Goal: Register for event/course: Sign up to attend an event or enroll in a course

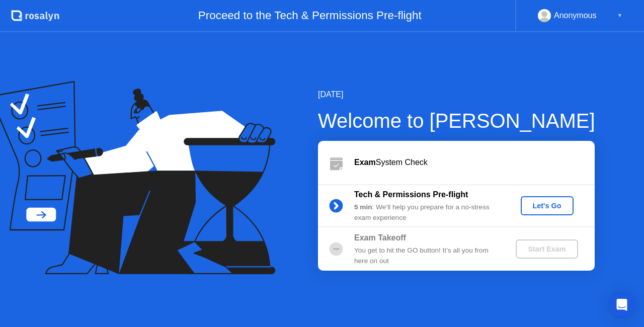
click at [525, 204] on div "Let's Go" at bounding box center [547, 206] width 45 height 8
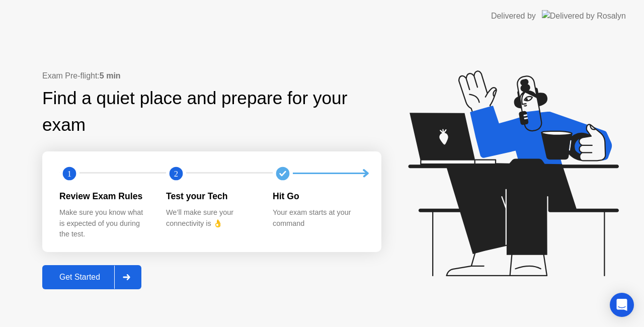
click at [80, 278] on div "Get Started" at bounding box center [79, 277] width 69 height 9
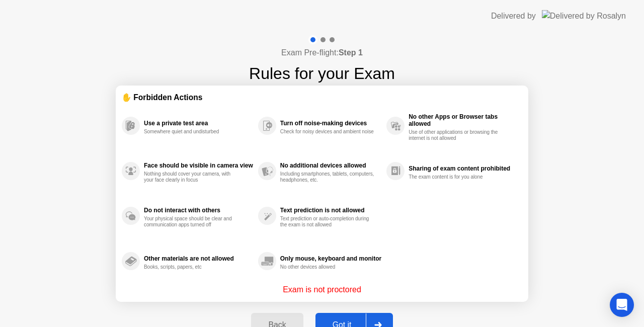
click at [375, 314] on div at bounding box center [378, 325] width 24 height 23
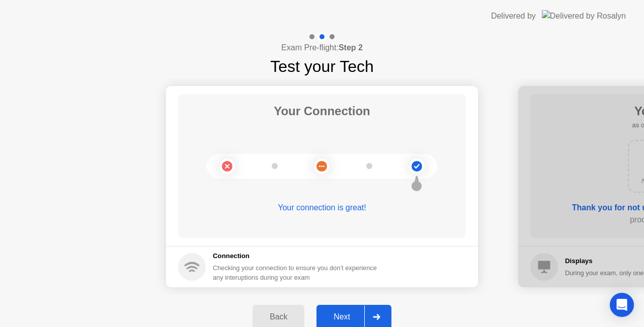
click at [371, 313] on div at bounding box center [376, 317] width 24 height 23
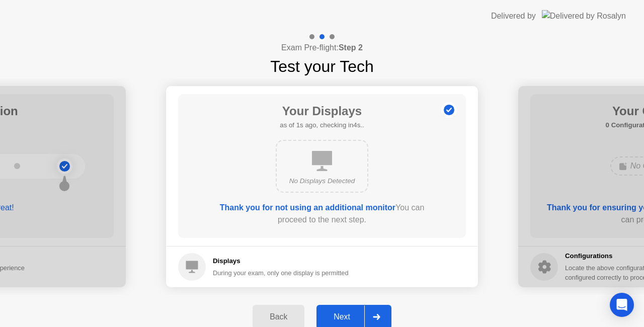
click at [387, 312] on div at bounding box center [376, 317] width 24 height 23
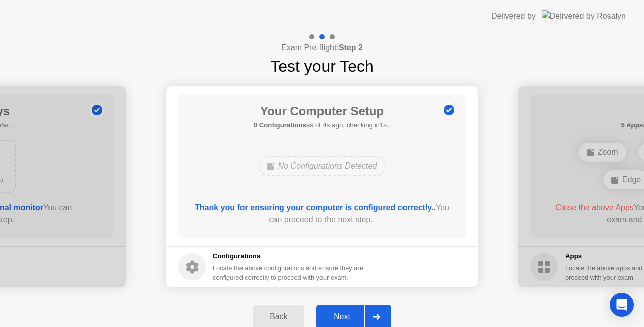
click at [389, 316] on div at bounding box center [376, 317] width 24 height 23
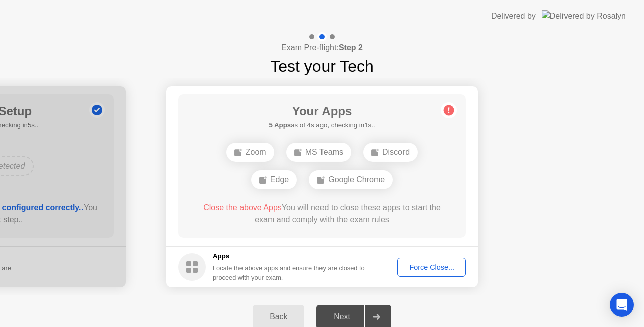
click at [432, 264] on div "Force Close..." at bounding box center [431, 267] width 61 height 8
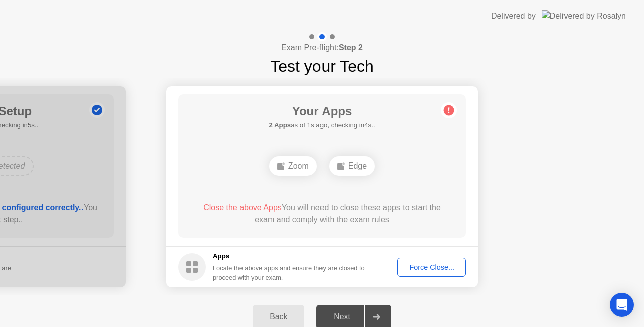
click at [440, 268] on div "Force Close..." at bounding box center [431, 267] width 61 height 8
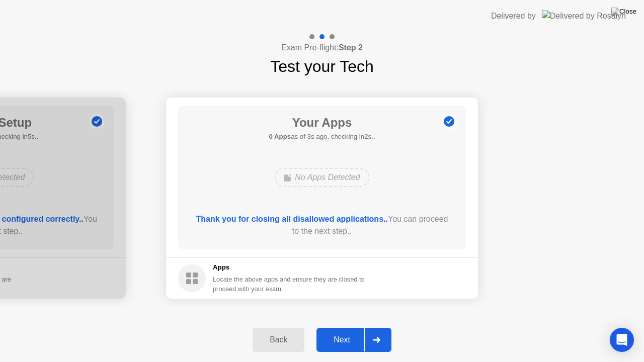
click at [348, 327] on div "Next" at bounding box center [342, 340] width 45 height 9
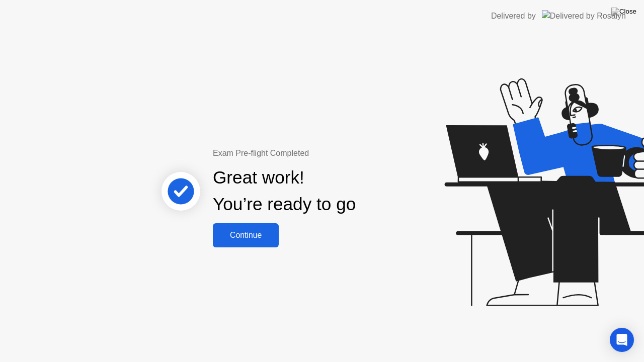
click at [243, 242] on button "Continue" at bounding box center [246, 235] width 66 height 24
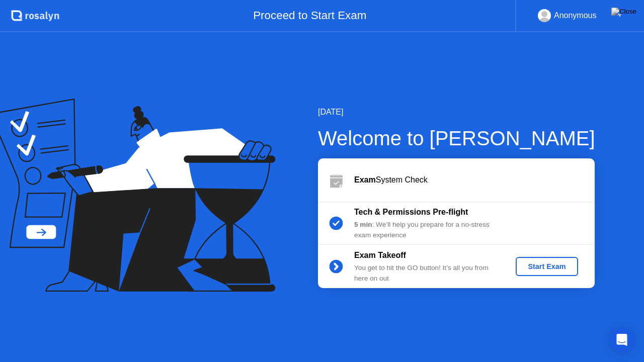
click at [393, 214] on b "Tech & Permissions Pre-flight" at bounding box center [411, 212] width 114 height 9
click at [336, 221] on circle at bounding box center [337, 224] width 14 height 14
click at [363, 221] on b "5 min" at bounding box center [363, 225] width 18 height 8
click at [407, 226] on div "5 min : We’ll help you prepare for a no-stress exam experience" at bounding box center [426, 230] width 145 height 21
click at [493, 232] on div "5 min : We’ll help you prepare for a no-stress exam experience" at bounding box center [426, 230] width 145 height 21
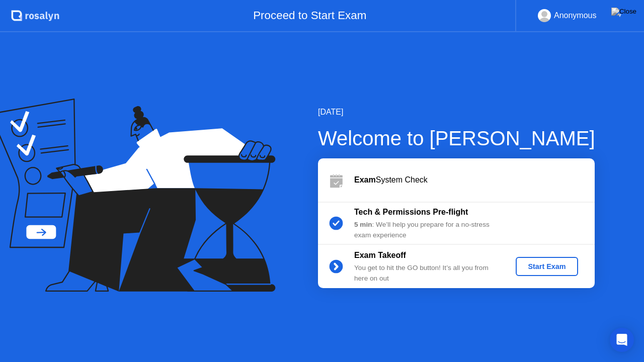
click at [445, 219] on div "Tech & Permissions Pre-flight 5 min : We’ll help you prepare for a no-stress ex…" at bounding box center [426, 223] width 145 height 34
click at [462, 217] on div "Tech & Permissions Pre-flight" at bounding box center [426, 212] width 145 height 12
click at [620, 15] on div "▼" at bounding box center [620, 15] width 5 height 13
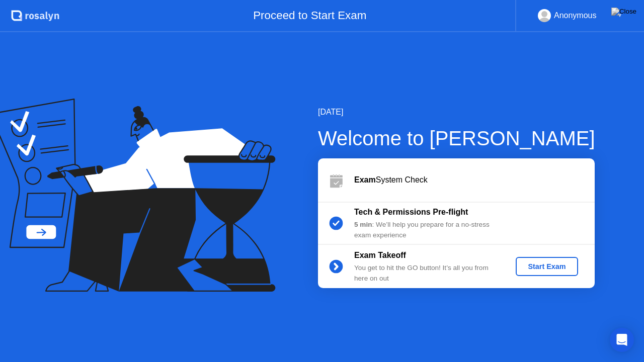
click at [570, 263] on div "Start Exam" at bounding box center [547, 267] width 54 height 8
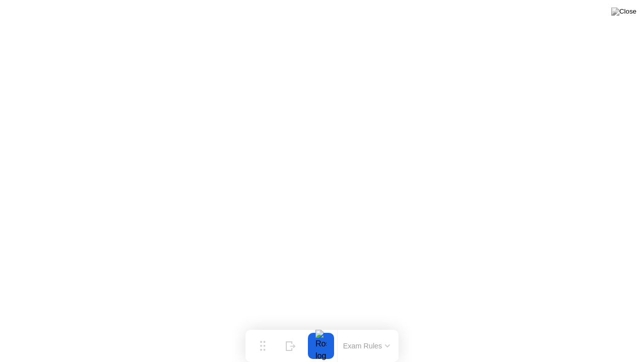
click at [370, 327] on button "Exam Rules" at bounding box center [366, 346] width 53 height 9
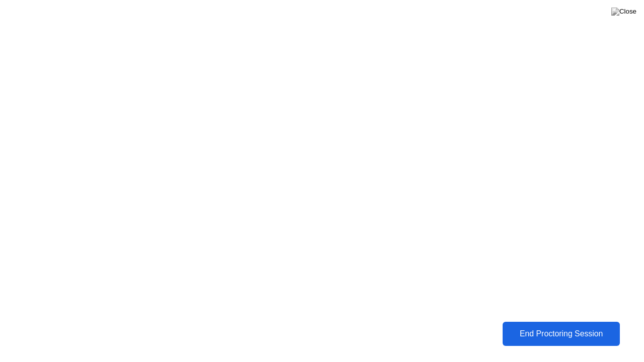
click at [569, 327] on div "End Proctoring Session" at bounding box center [562, 334] width 112 height 9
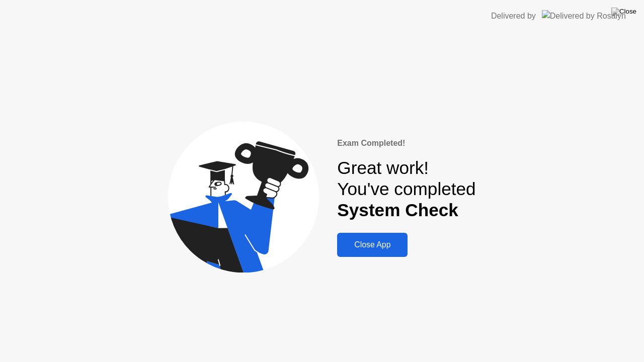
click at [359, 247] on div "Close App" at bounding box center [372, 245] width 64 height 9
